Goal: Task Accomplishment & Management: Manage account settings

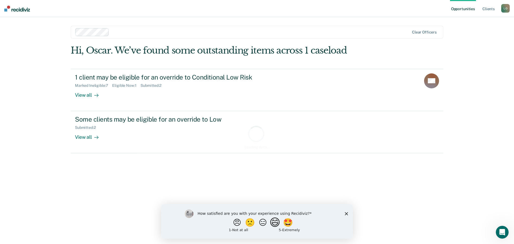
click at [275, 223] on button "😄" at bounding box center [275, 222] width 13 height 11
click at [506, 11] on div "L O" at bounding box center [505, 8] width 9 height 9
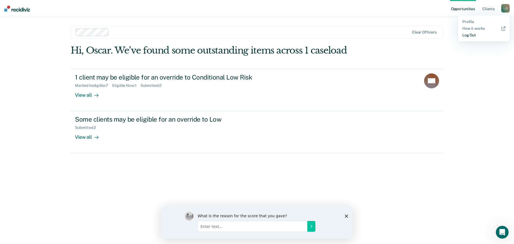
click at [469, 33] on link "Log Out" at bounding box center [483, 35] width 43 height 5
